Goal: Task Accomplishment & Management: Complete application form

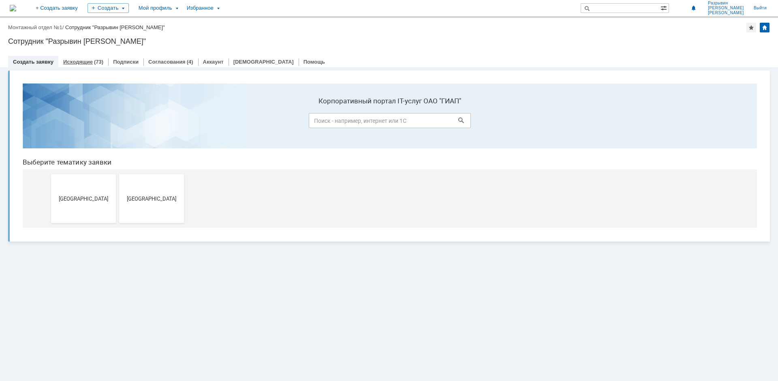
click at [73, 64] on link "Исходящие" at bounding box center [78, 62] width 30 height 6
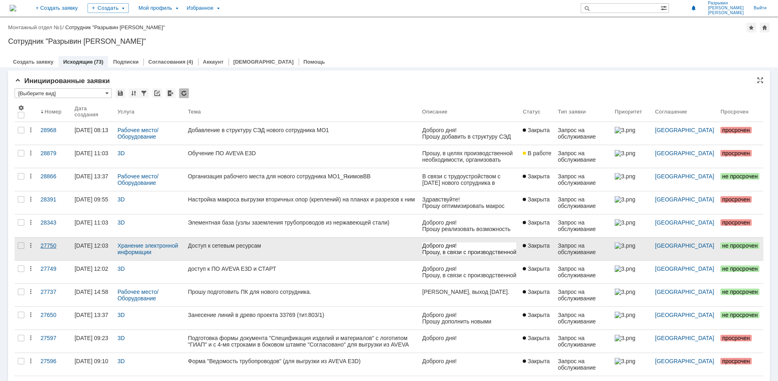
click at [45, 245] on div "27750" at bounding box center [55, 245] width 28 height 6
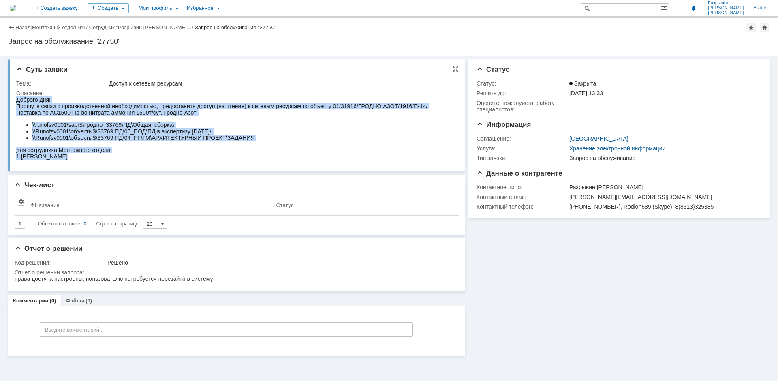
drag, startPoint x: 63, startPoint y: 160, endPoint x: 15, endPoint y: 102, distance: 74.5
click at [16, 102] on html "Доброго дня! Прошу, в связи с производственной необходимостью, предоставить дос…" at bounding box center [231, 127] width 431 height 63
copy body "Доброго дня! Прошу, в связи с производственной необходимостью, предоставить дос…"
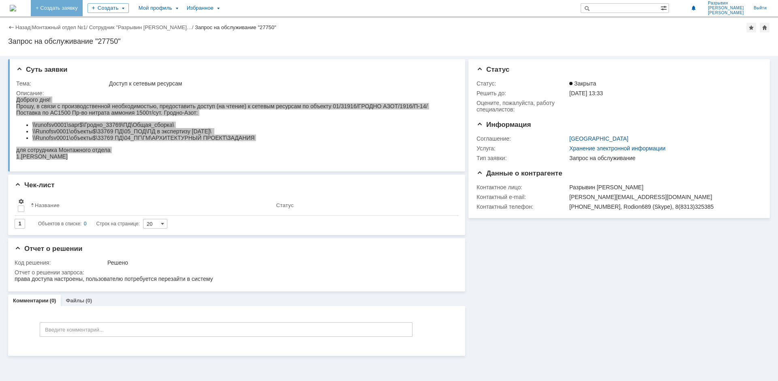
click at [74, 8] on link "+ Создать заявку" at bounding box center [57, 8] width 52 height 16
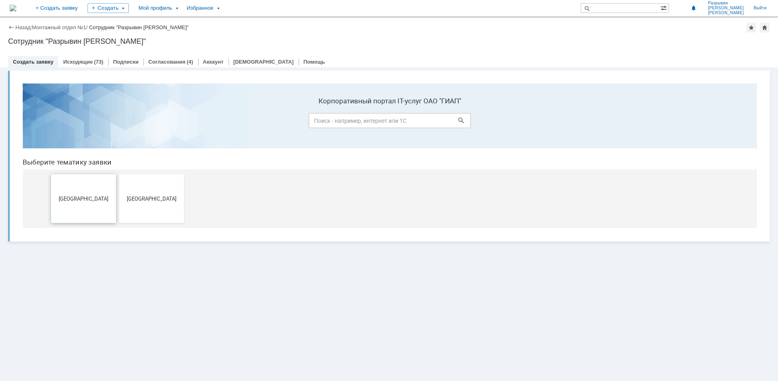
click at [79, 190] on button "[GEOGRAPHIC_DATA]" at bounding box center [83, 198] width 65 height 49
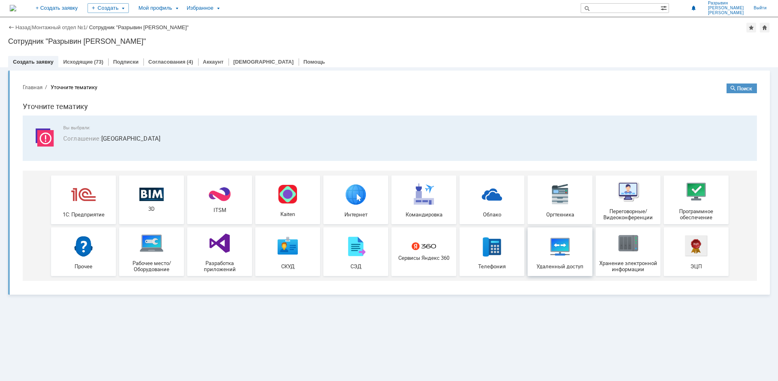
click at [571, 243] on img at bounding box center [560, 246] width 24 height 24
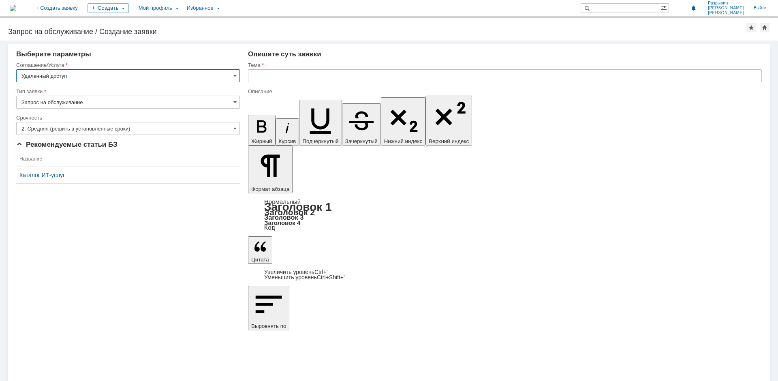
click at [274, 79] on input "text" at bounding box center [505, 75] width 514 height 13
type input "Доступ к сетевым ресурсам"
drag, startPoint x: 423, startPoint y: 2918, endPoint x: 272, endPoint y: 2922, distance: 150.3
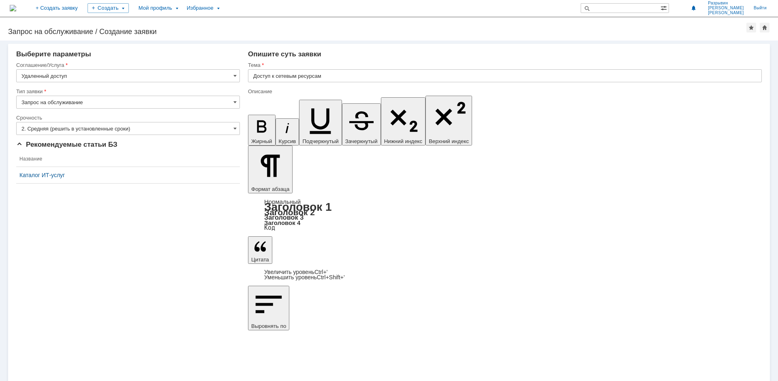
scroll to position [126, 3]
drag, startPoint x: 510, startPoint y: 2933, endPoint x: 270, endPoint y: 2927, distance: 239.5
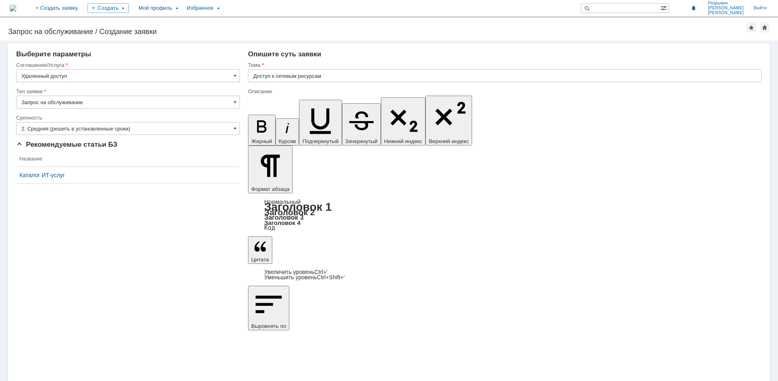
drag, startPoint x: 298, startPoint y: 2933, endPoint x: 293, endPoint y: 2934, distance: 4.9
drag, startPoint x: 301, startPoint y: 2938, endPoint x: 313, endPoint y: 2944, distance: 13.6
drag, startPoint x: 289, startPoint y: 2946, endPoint x: 291, endPoint y: 2950, distance: 4.7
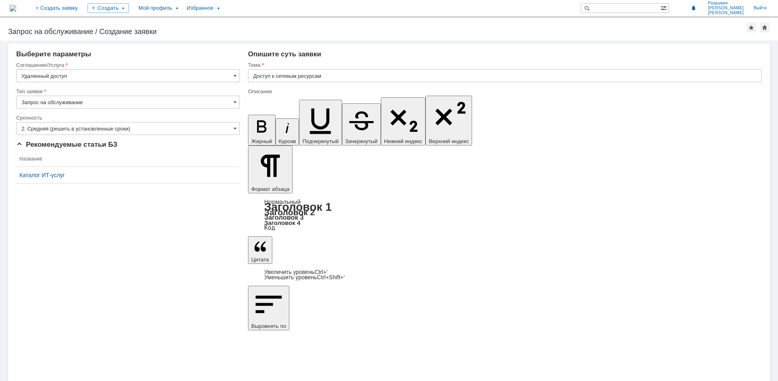
drag, startPoint x: 298, startPoint y: 2939, endPoint x: 262, endPoint y: 2937, distance: 36.5
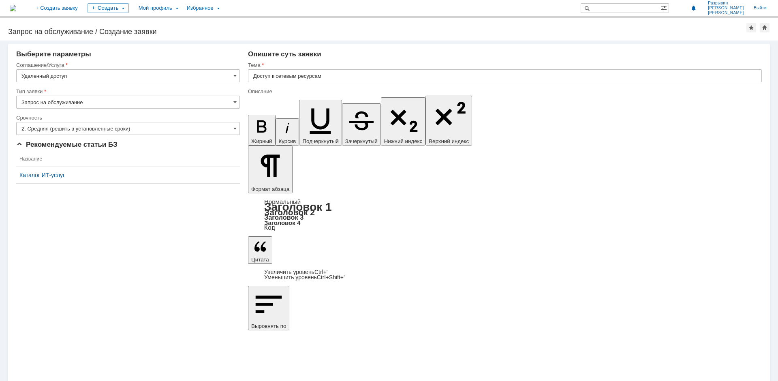
drag, startPoint x: 298, startPoint y: 2939, endPoint x: 256, endPoint y: 2940, distance: 41.7
drag, startPoint x: 260, startPoint y: 2949, endPoint x: 256, endPoint y: 2952, distance: 4.3
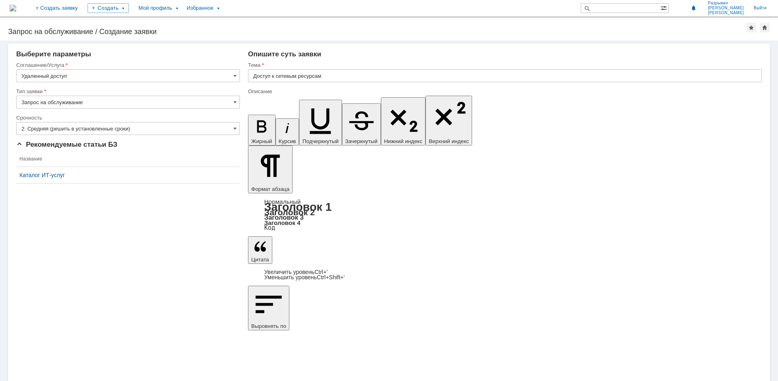
drag, startPoint x: 291, startPoint y: 2945, endPoint x: 263, endPoint y: 2947, distance: 28.5
copy div "[PERSON_NAME]"
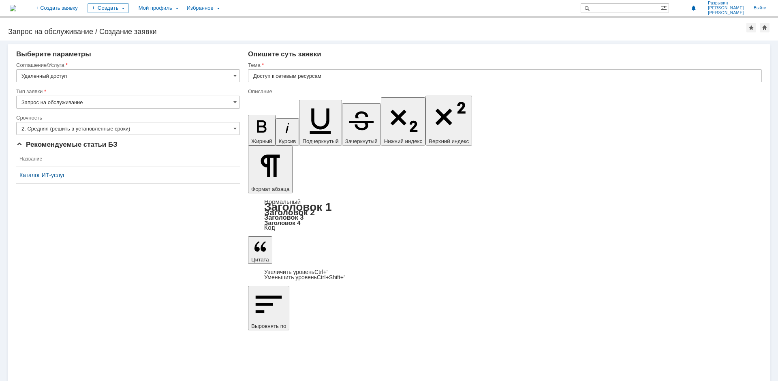
drag, startPoint x: 293, startPoint y: 2947, endPoint x: 263, endPoint y: 2945, distance: 29.6
drag, startPoint x: 574, startPoint y: 2901, endPoint x: 279, endPoint y: 2908, distance: 295.0
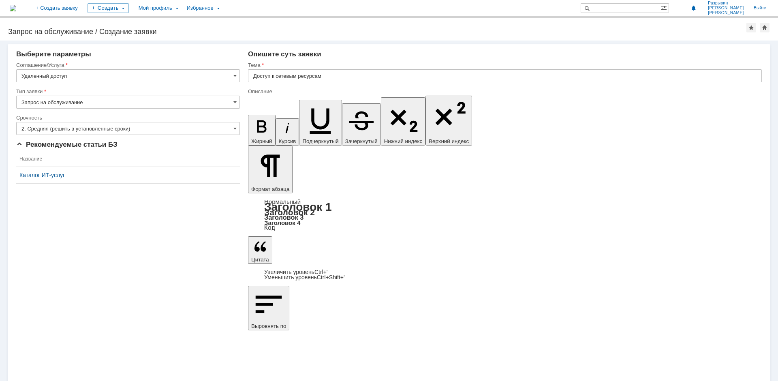
drag, startPoint x: 574, startPoint y: 2901, endPoint x: 305, endPoint y: 2907, distance: 268.7
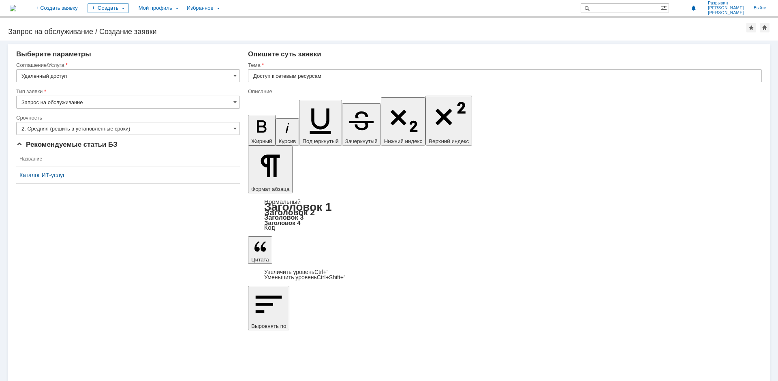
click at [233, 129] on input "2. Средняя (решить в установленные сроки)" at bounding box center [128, 128] width 224 height 13
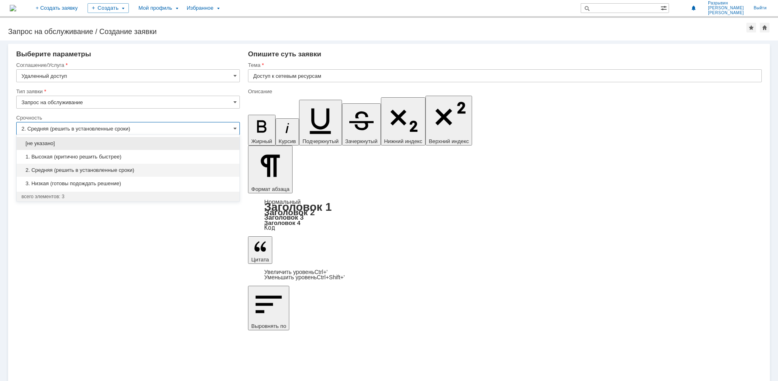
click at [233, 129] on input "2. Средняя (решить в установленные сроки)" at bounding box center [128, 128] width 224 height 13
click at [281, 81] on input "Доступ к сетевым ресурсам" at bounding box center [505, 75] width 514 height 13
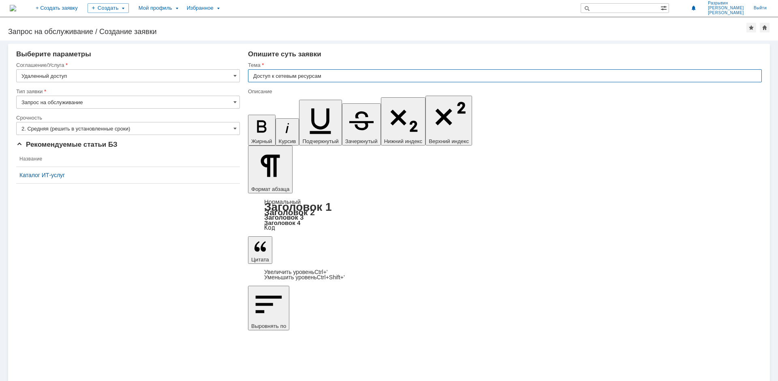
type input "2. Средняя (решить в установленные сроки)"
click at [362, 77] on input "Доступ к сетевым ресурсам" at bounding box center [505, 75] width 514 height 13
